Goal: Navigation & Orientation: Find specific page/section

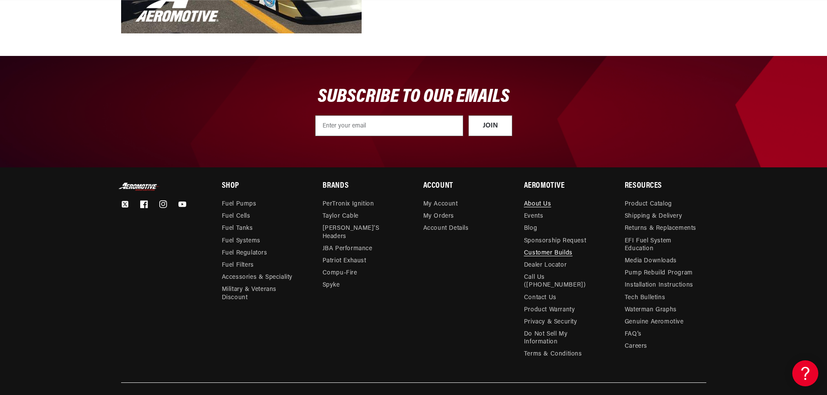
scroll to position [0, 1101]
click at [540, 254] on link "Customer Builds" at bounding box center [548, 253] width 49 height 12
click at [540, 213] on link "Events" at bounding box center [534, 217] width 20 height 12
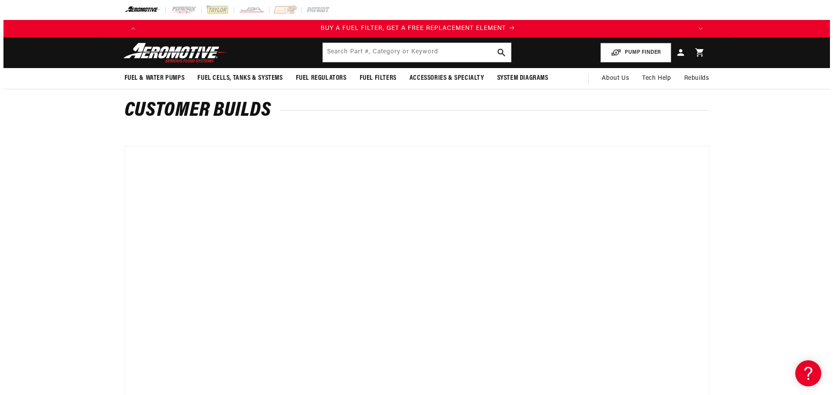
scroll to position [0, 550]
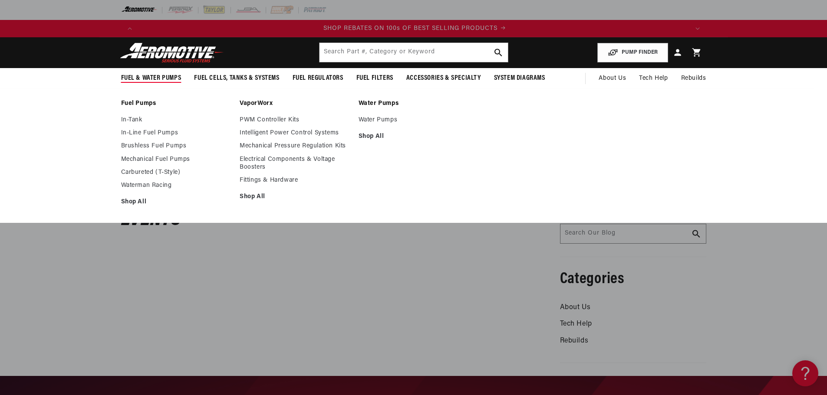
scroll to position [0, 1101]
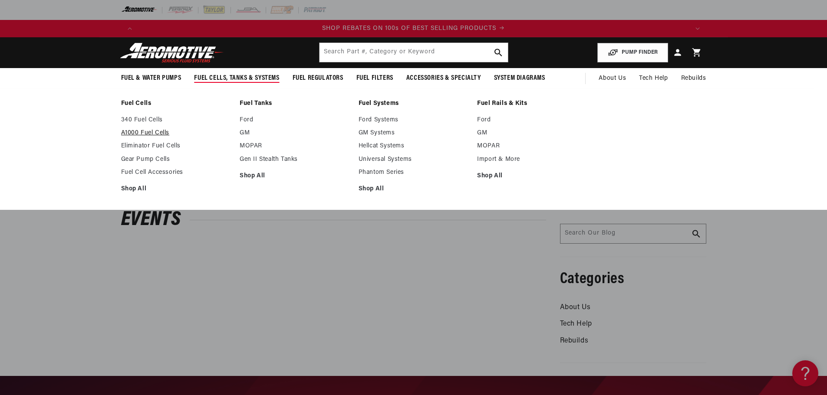
click at [159, 134] on link "A1000 Fuel Cells" at bounding box center [176, 133] width 110 height 8
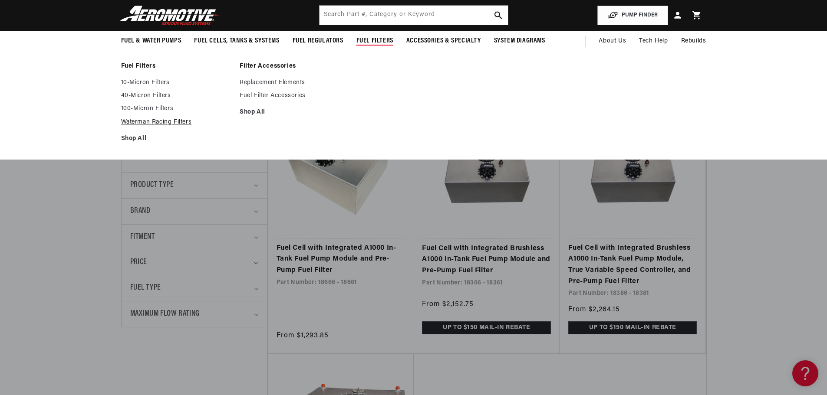
scroll to position [0, 1651]
click at [155, 107] on link "100-Micron Filters" at bounding box center [176, 109] width 110 height 8
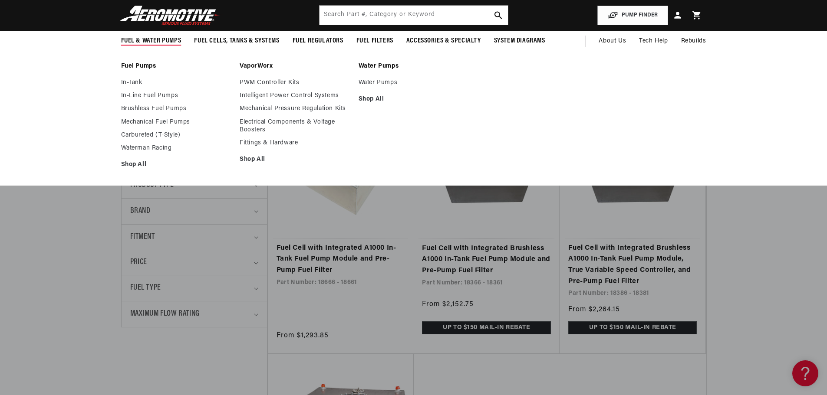
scroll to position [0, 0]
click at [134, 78] on li "Fuel Pumps In-Tank In-Line Fuel Pumps Brushless Fuel Pumps" at bounding box center [176, 119] width 110 height 112
click at [133, 80] on link "In-Tank" at bounding box center [176, 83] width 110 height 8
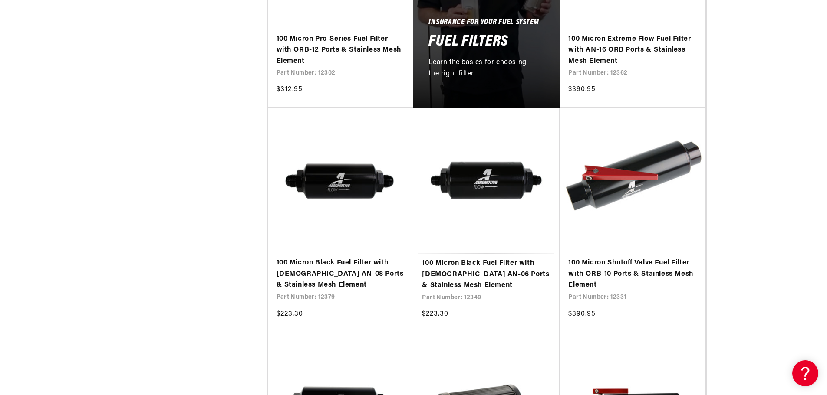
scroll to position [0, 550]
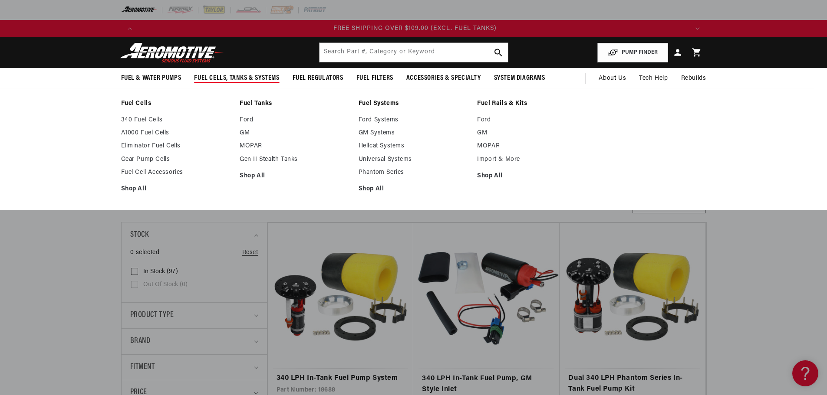
scroll to position [0, 1651]
click at [246, 120] on link "Ford" at bounding box center [295, 120] width 110 height 8
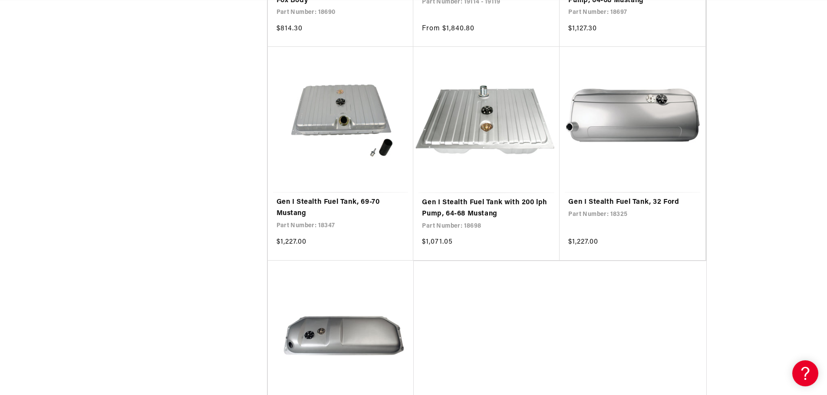
scroll to position [0, 1101]
